Goal: Contribute content: Add original content to the website for others to see

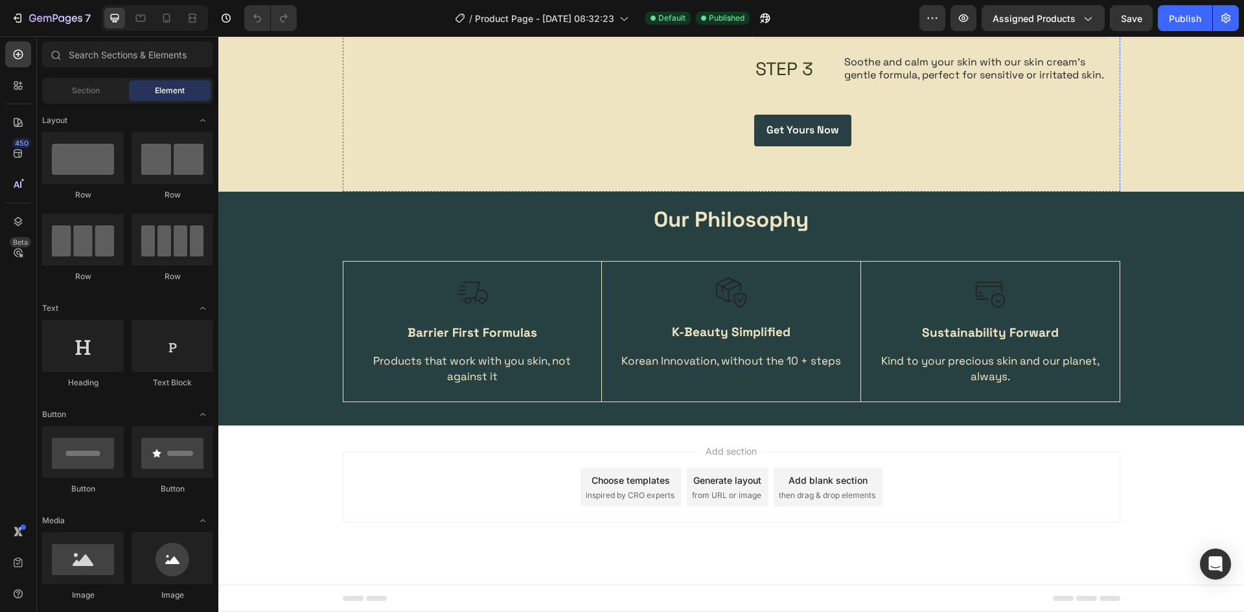
scroll to position [1981, 0]
click at [760, 20] on icon "button" at bounding box center [765, 18] width 13 height 13
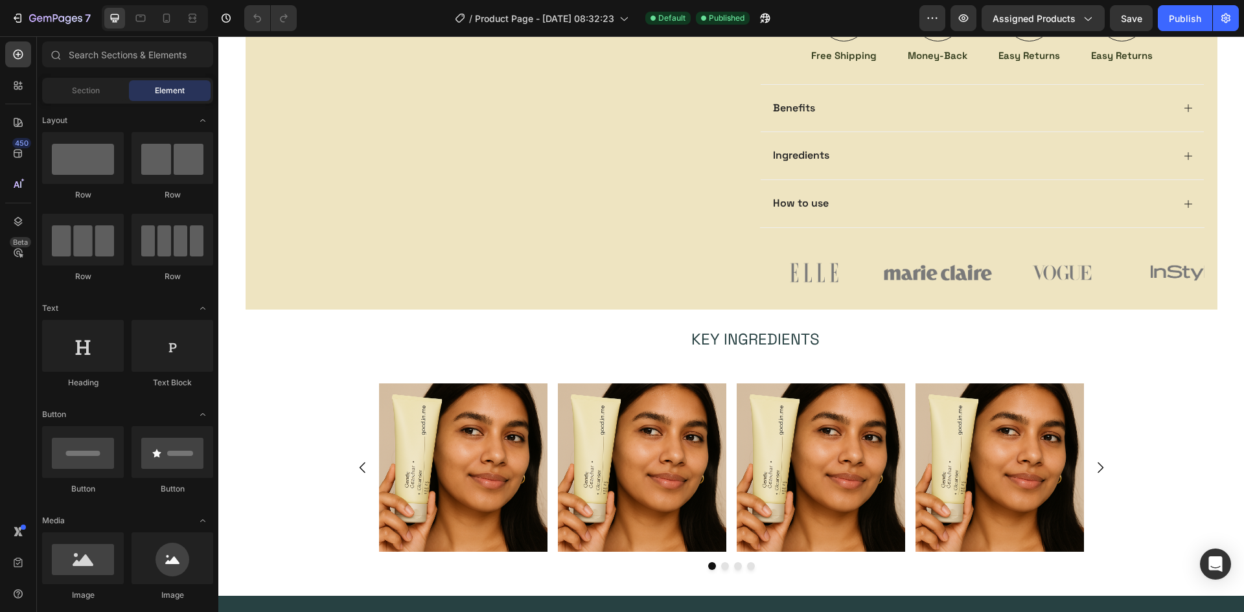
scroll to position [297, 0]
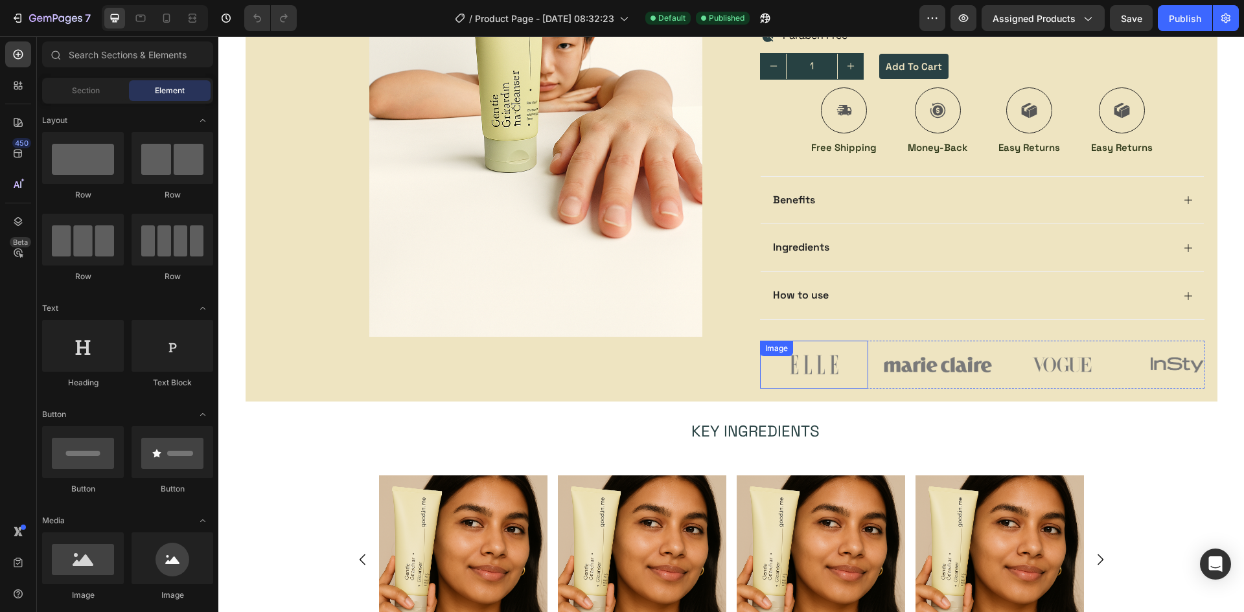
click at [792, 363] on div "Image" at bounding box center [814, 365] width 108 height 48
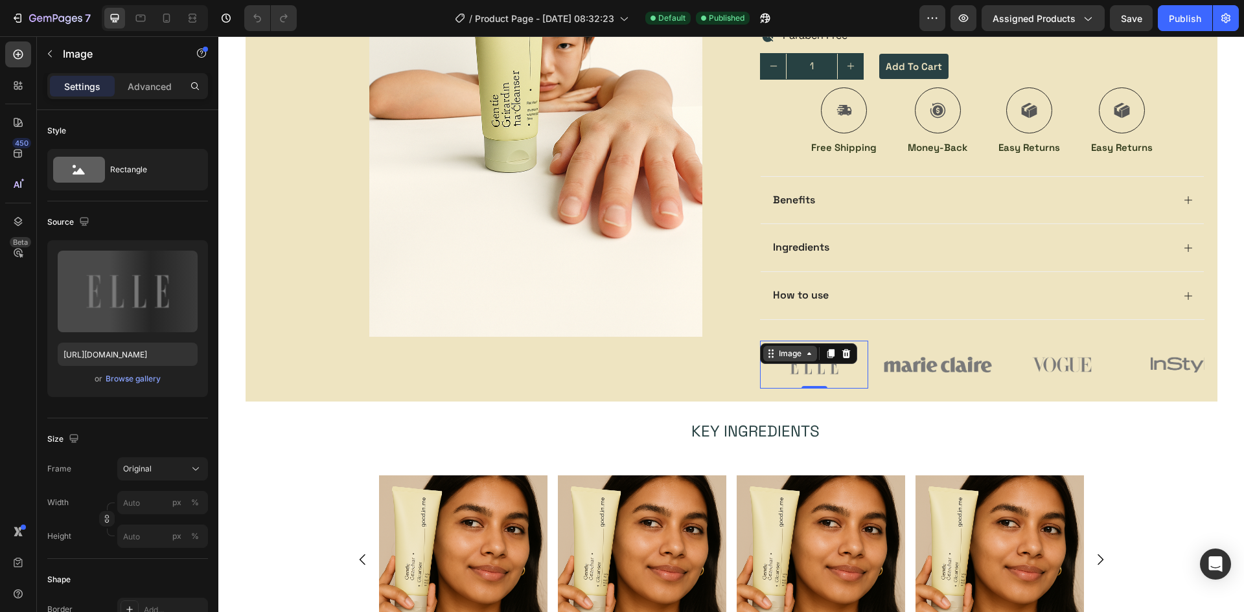
click at [786, 360] on div "Image" at bounding box center [790, 354] width 54 height 16
click at [304, 303] on div at bounding box center [295, 87] width 75 height 448
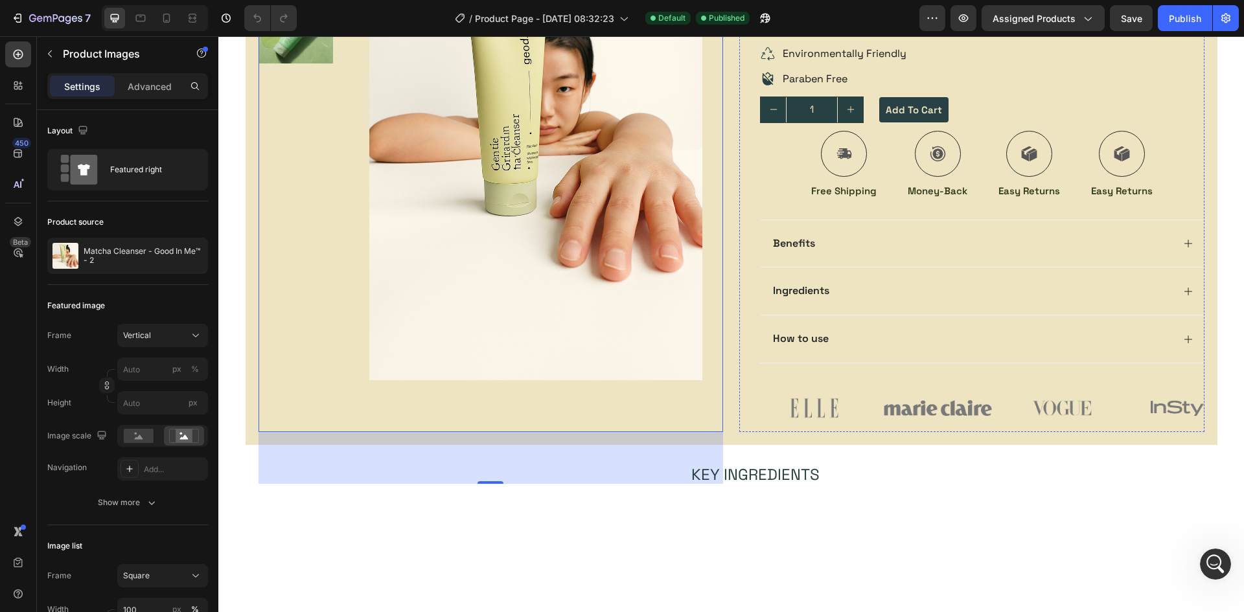
scroll to position [259, 0]
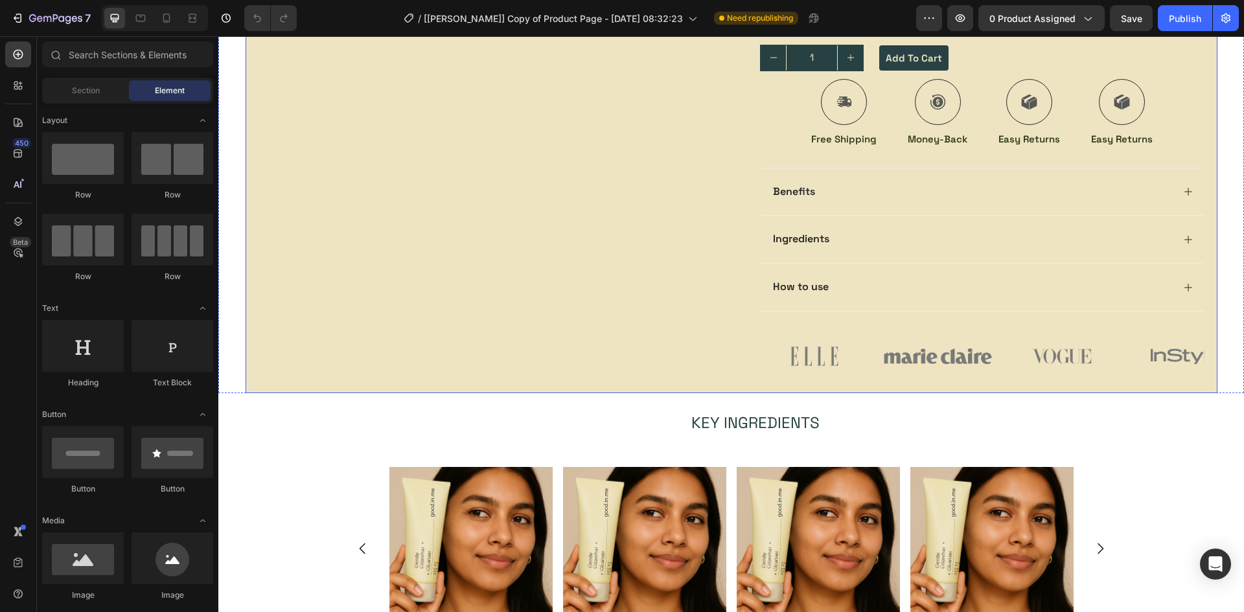
scroll to position [324, 0]
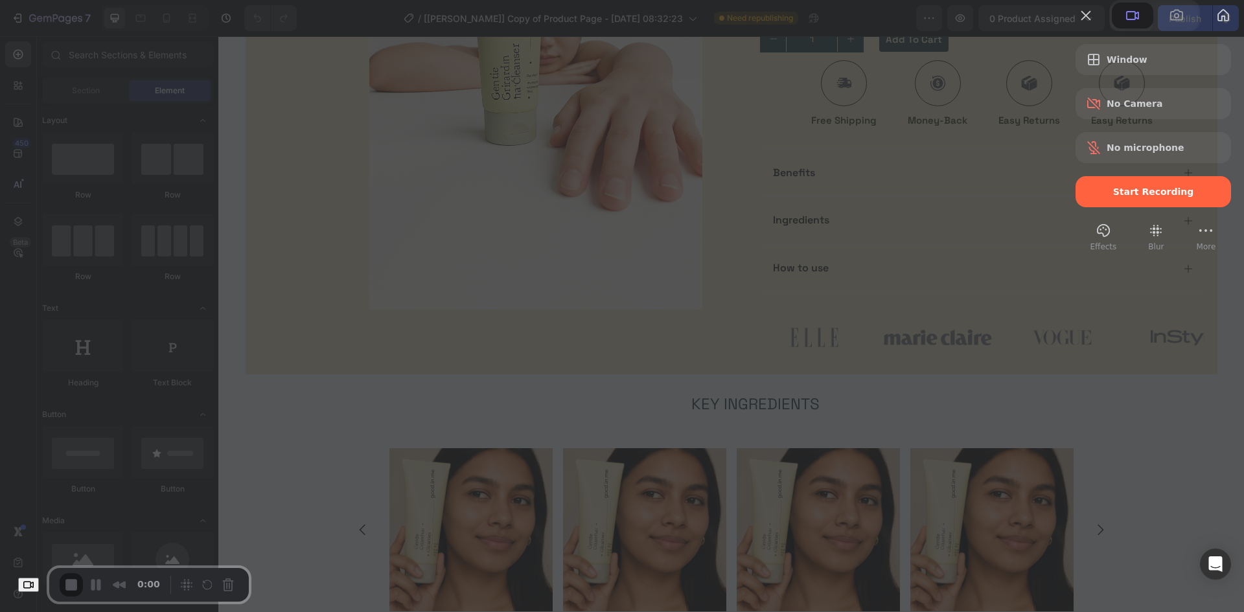
drag, startPoint x: 1096, startPoint y: 231, endPoint x: 1080, endPoint y: 233, distance: 16.4
click at [1119, 197] on span "Start Recording" at bounding box center [1153, 192] width 81 height 10
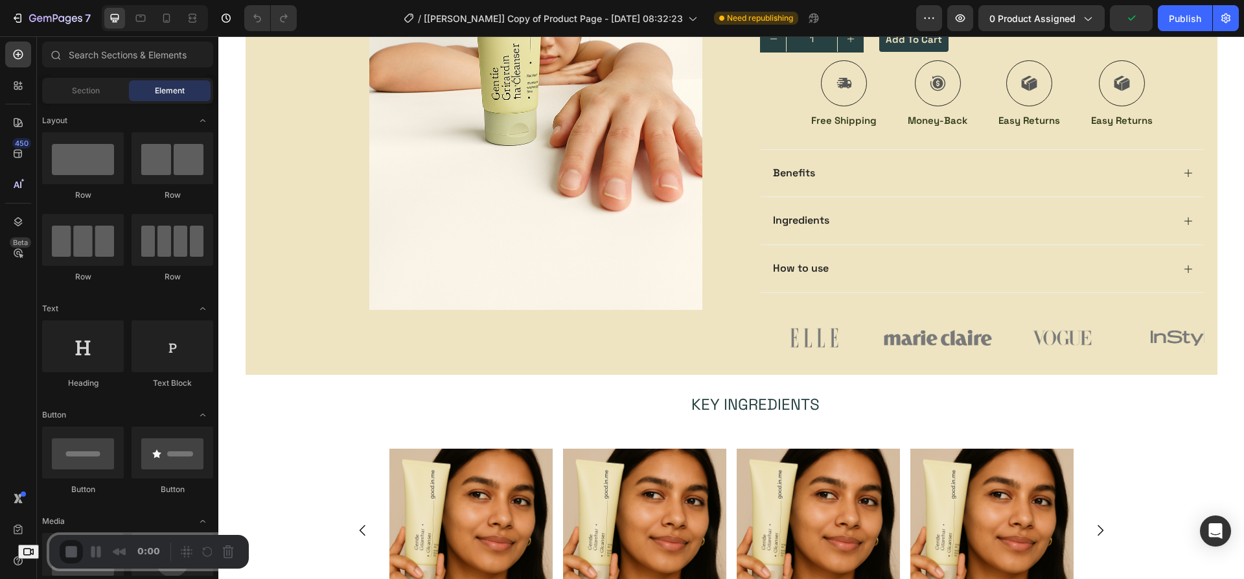
click at [805, 339] on img at bounding box center [814, 338] width 108 height 48
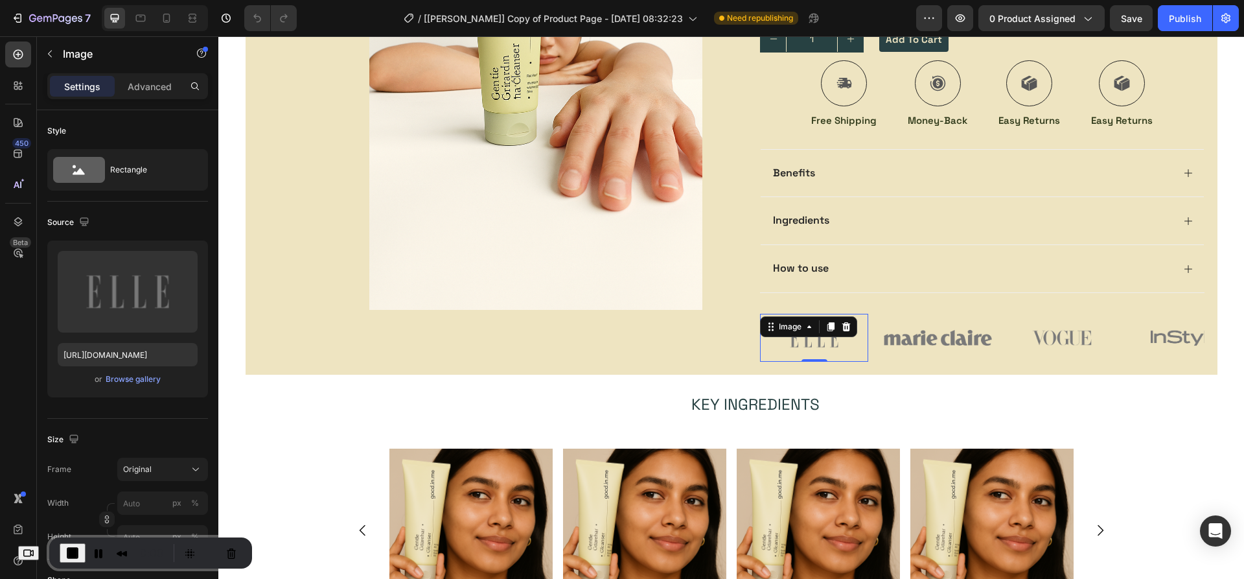
drag, startPoint x: 723, startPoint y: 420, endPoint x: 803, endPoint y: 332, distance: 119.3
click at [788, 323] on div "Image" at bounding box center [790, 327] width 28 height 12
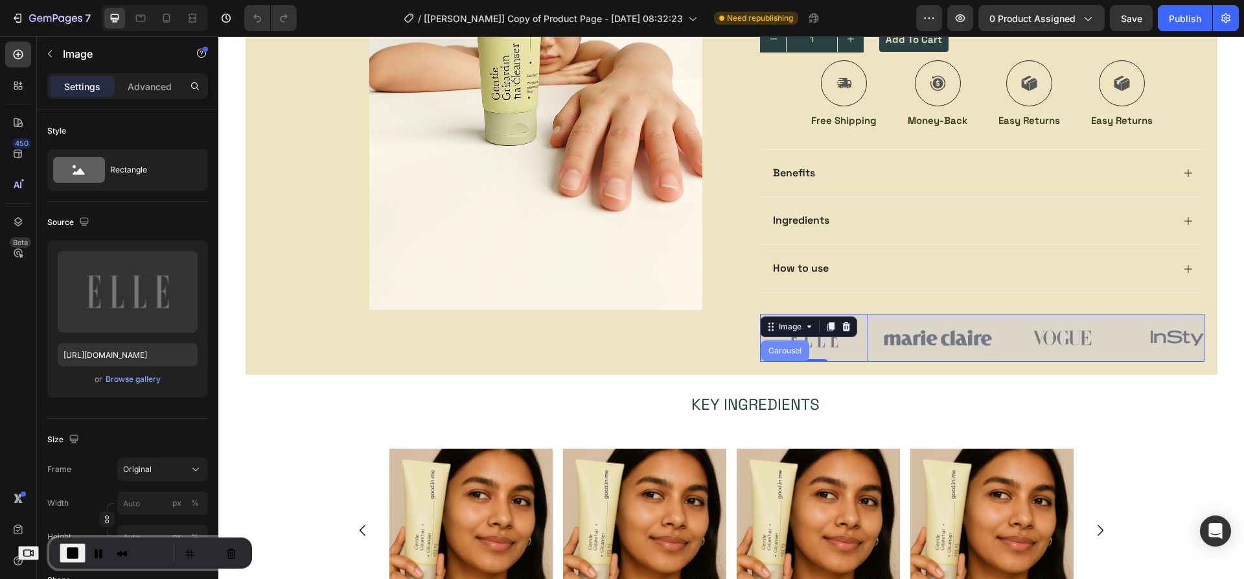
click at [775, 351] on div "Carousel" at bounding box center [785, 351] width 38 height 8
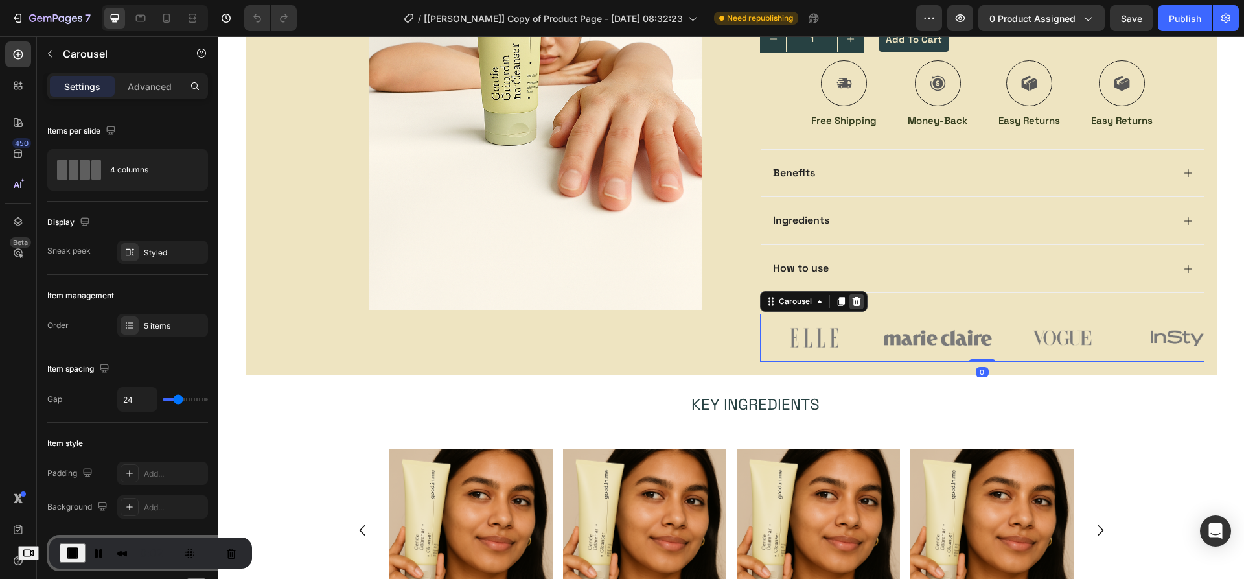
click at [853, 300] on icon at bounding box center [857, 301] width 8 height 9
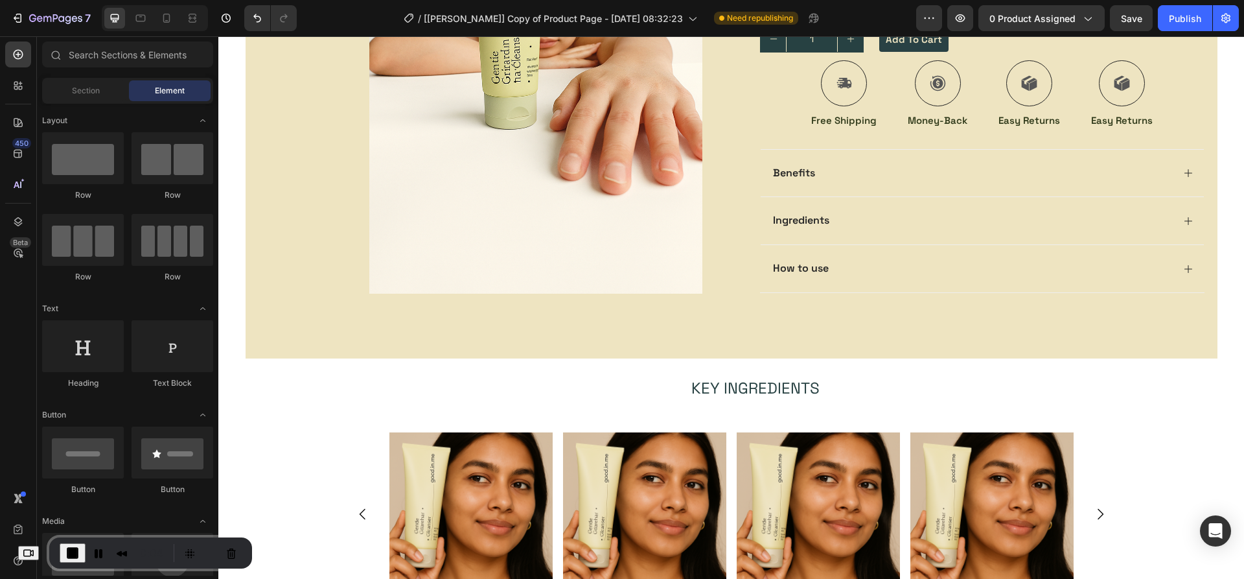
click at [75, 543] on button "End Recording" at bounding box center [73, 552] width 26 height 19
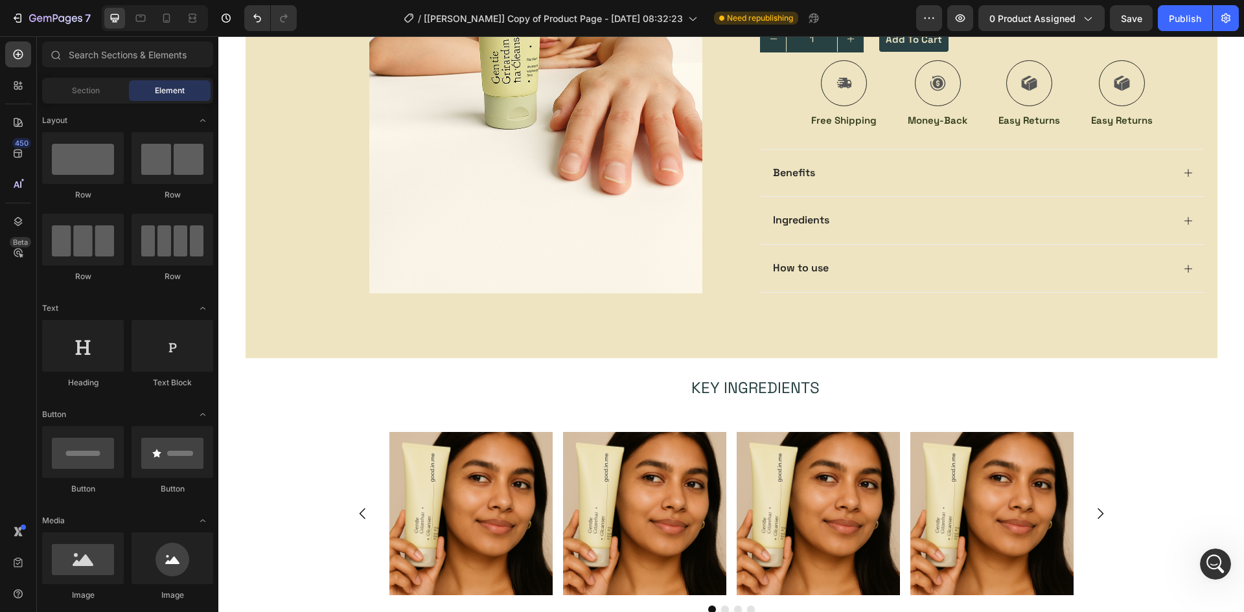
scroll to position [0, 0]
